Goal: Task Accomplishment & Management: Use online tool/utility

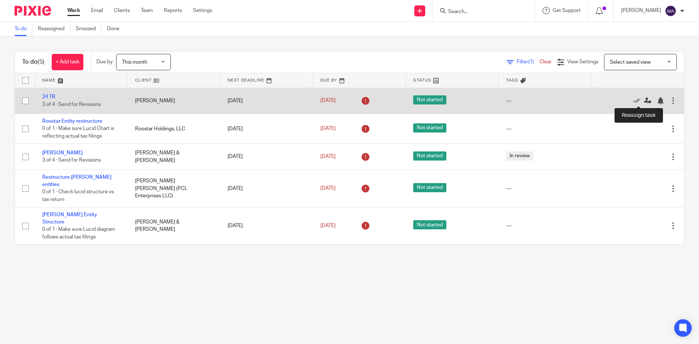
click at [644, 99] on icon at bounding box center [647, 100] width 7 height 7
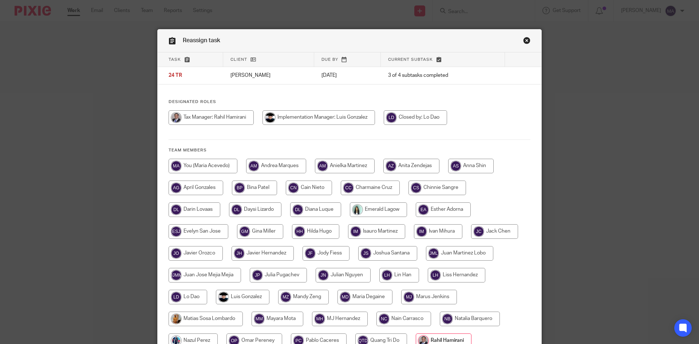
scroll to position [115, 0]
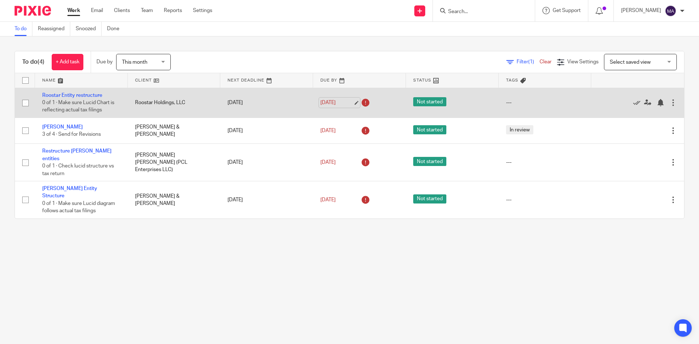
click at [351, 105] on link "[DATE]" at bounding box center [336, 103] width 33 height 8
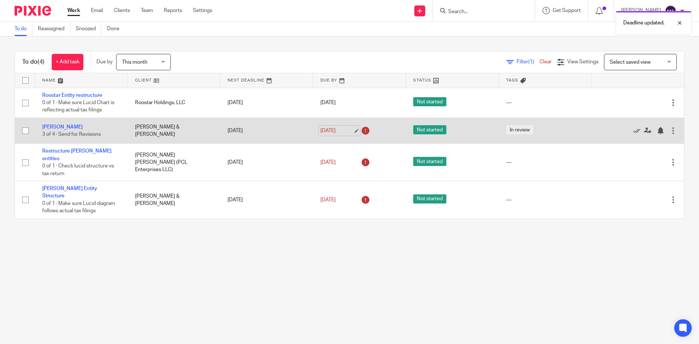
click at [349, 130] on link "[DATE]" at bounding box center [336, 131] width 33 height 8
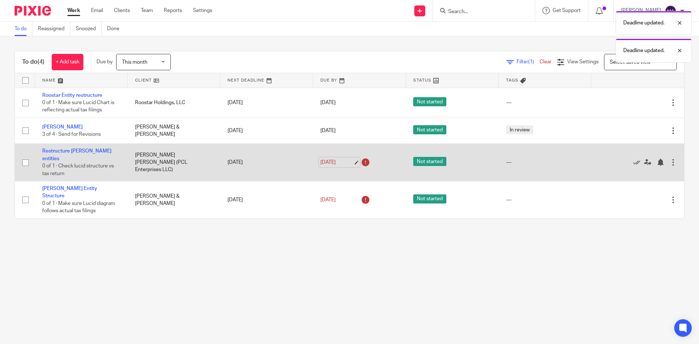
click at [351, 160] on link "Oct 9, 2025" at bounding box center [336, 163] width 33 height 8
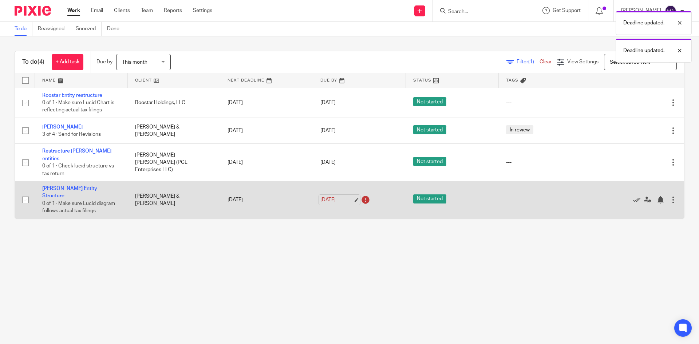
click at [348, 196] on link "Oct 9, 2025" at bounding box center [336, 200] width 33 height 8
